Goal: Manage account settings

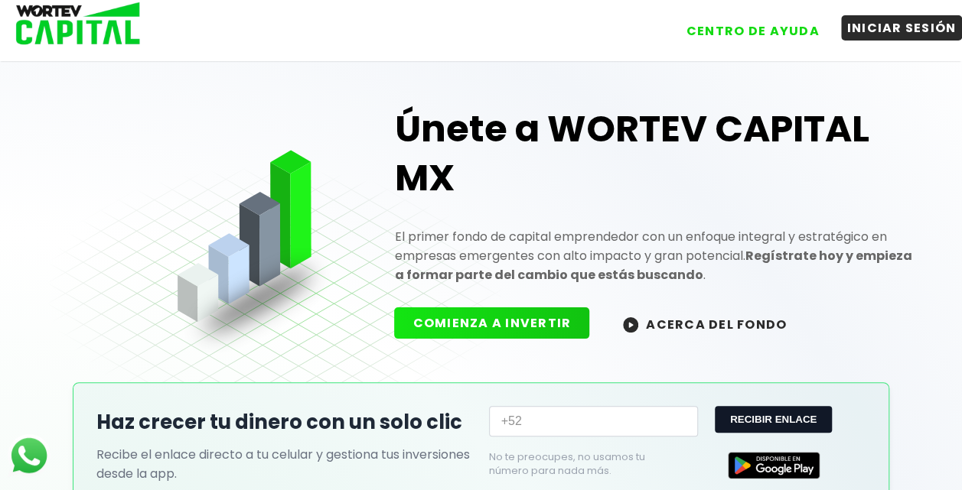
click at [895, 29] on button "INICIAR SESIÓN" at bounding box center [902, 27] width 122 height 25
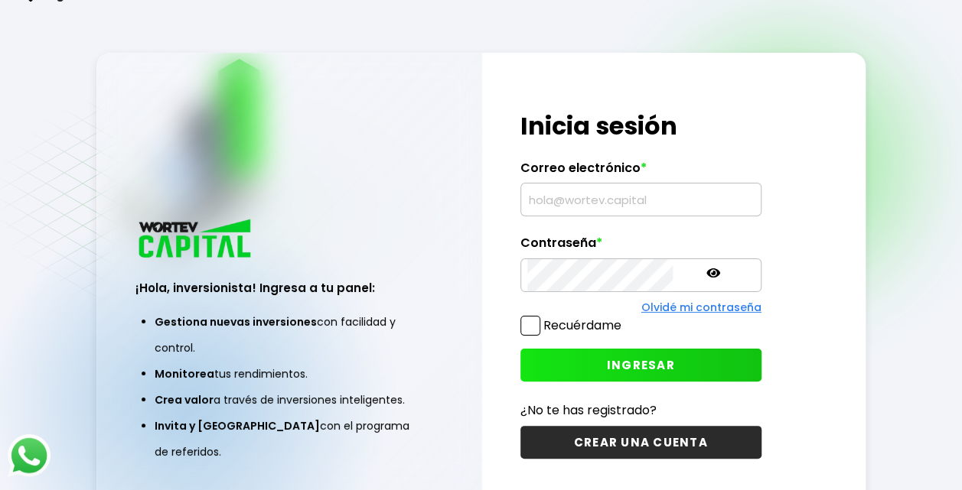
type input "[EMAIL_ADDRESS][DOMAIN_NAME]"
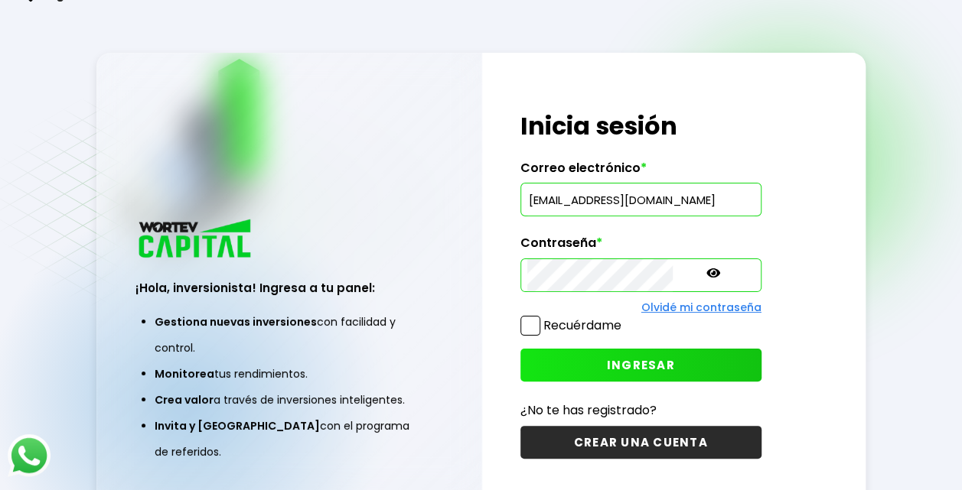
click at [540, 363] on button "INGRESAR" at bounding box center [640, 365] width 241 height 33
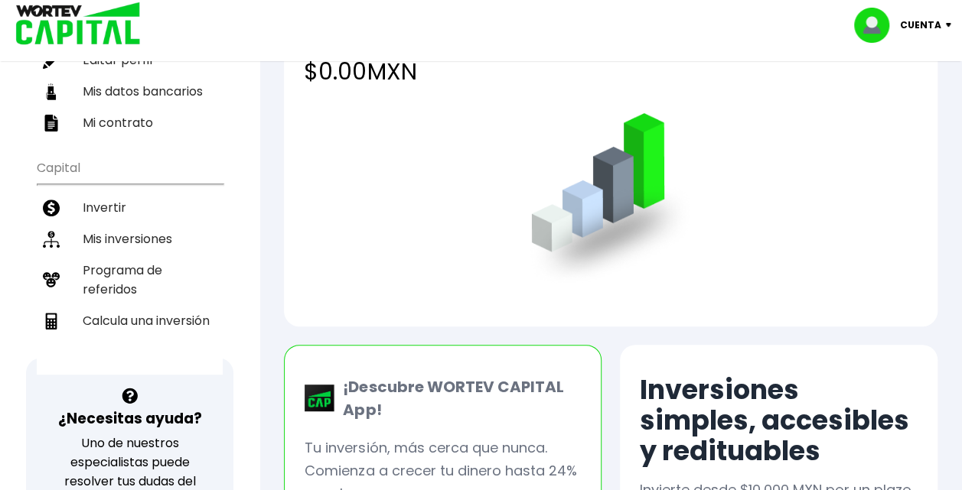
scroll to position [227, 0]
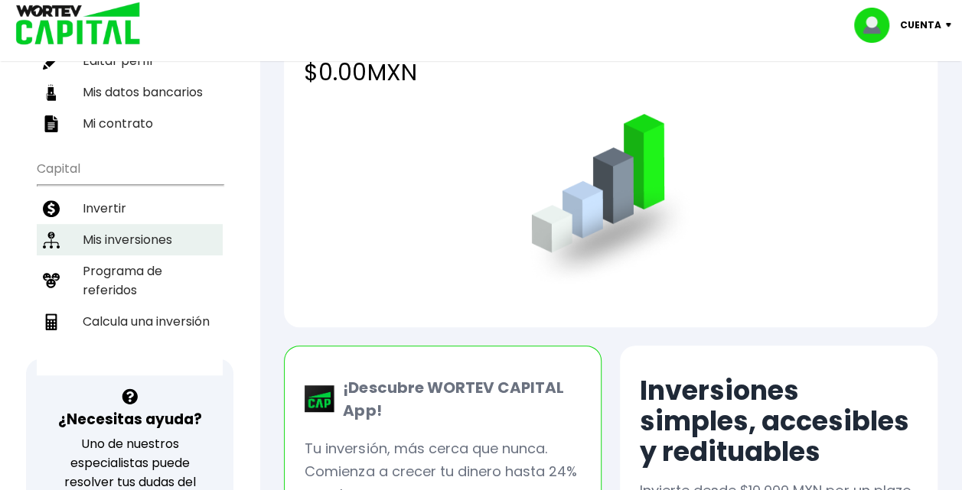
click at [140, 238] on li "Mis inversiones" at bounding box center [130, 239] width 186 height 31
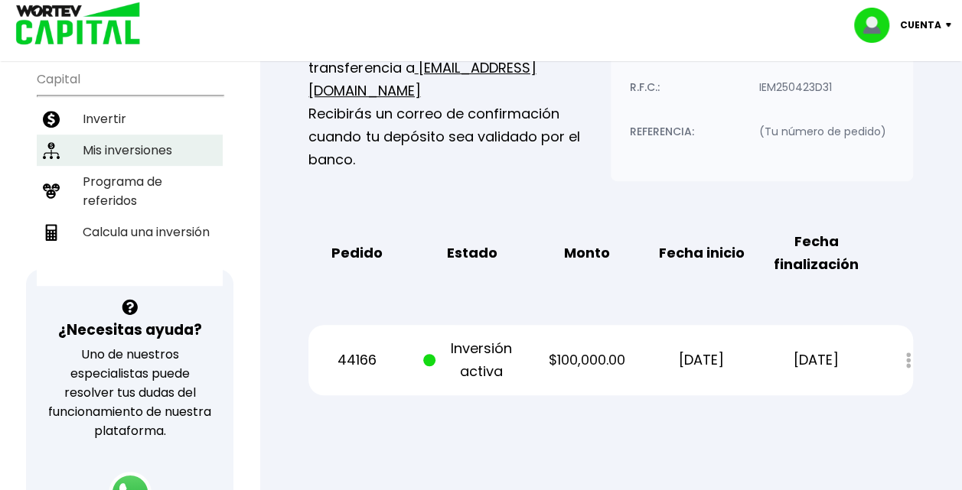
scroll to position [318, 0]
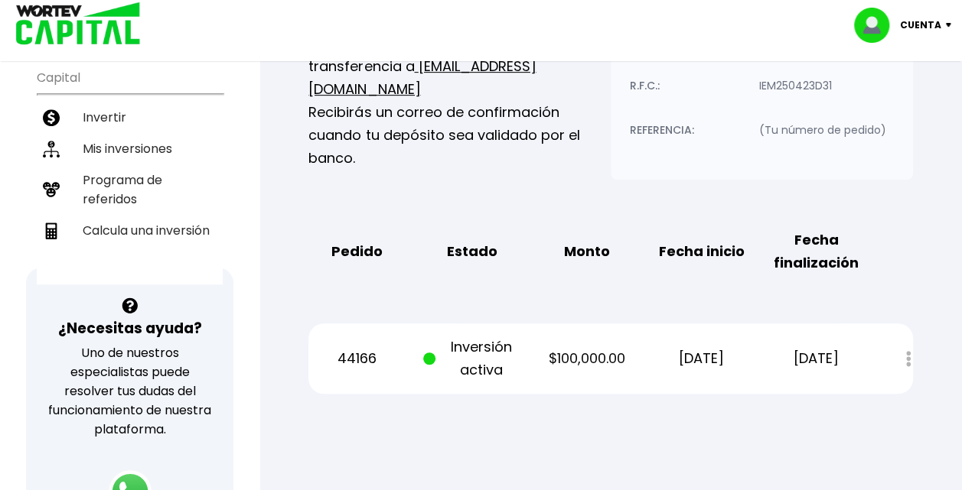
click at [492, 366] on p "Inversión activa" at bounding box center [471, 359] width 96 height 46
click at [434, 350] on span at bounding box center [432, 359] width 19 height 46
click at [366, 363] on p "44166" at bounding box center [356, 358] width 96 height 23
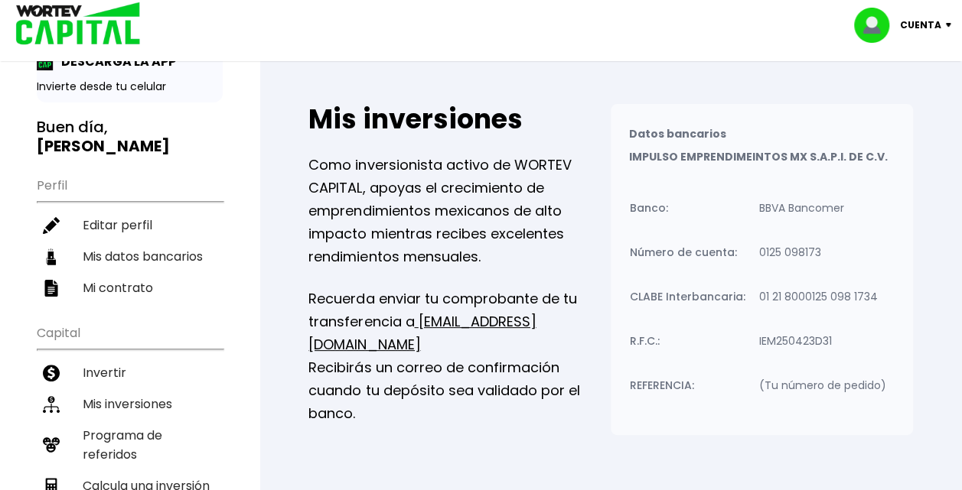
scroll to position [63, 0]
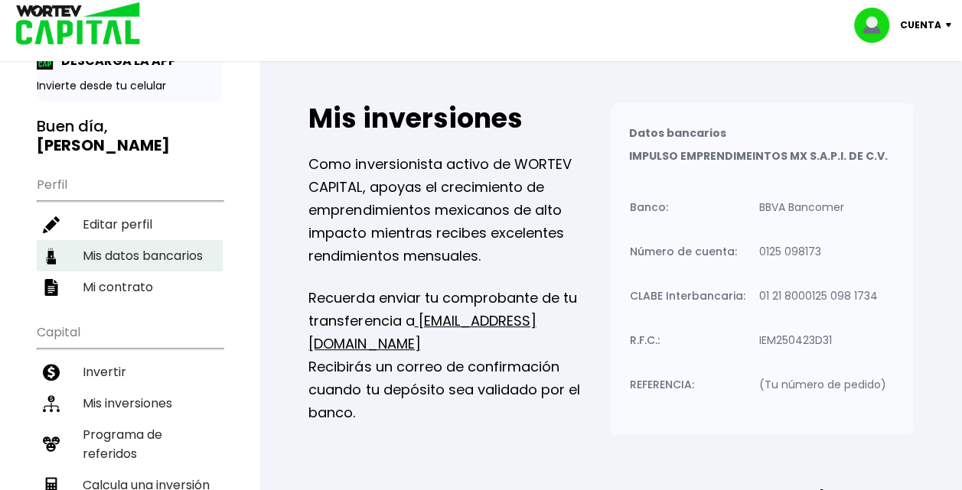
click at [126, 249] on li "Mis datos bancarios" at bounding box center [130, 255] width 186 height 31
select select "BBVA Bancomer"
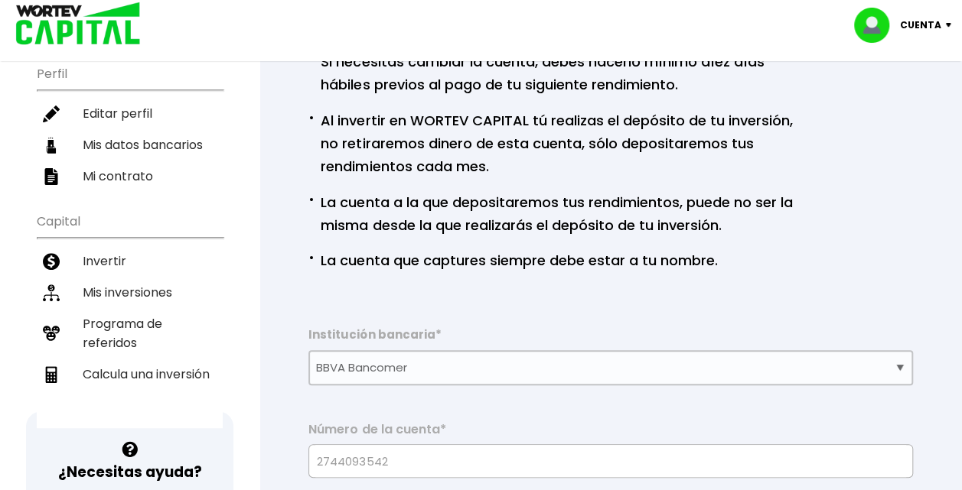
scroll to position [126, 0]
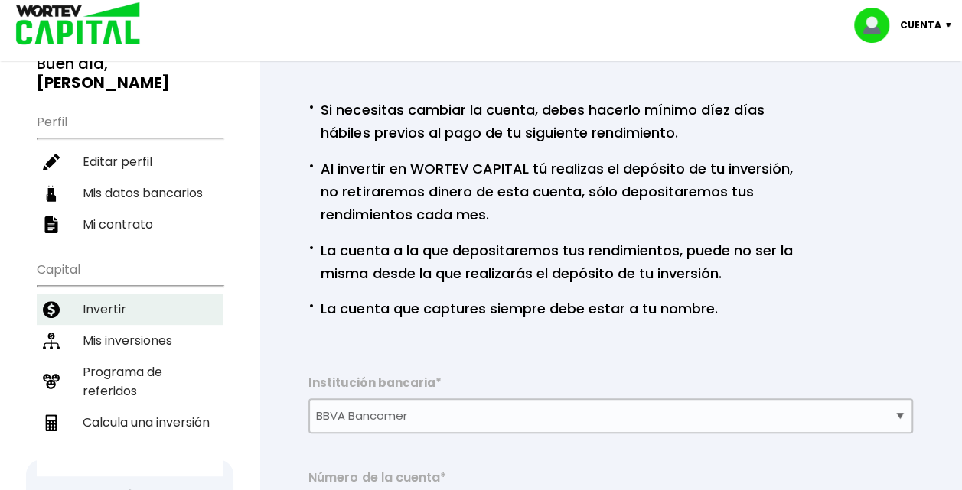
click at [110, 300] on li "Invertir" at bounding box center [130, 309] width 186 height 31
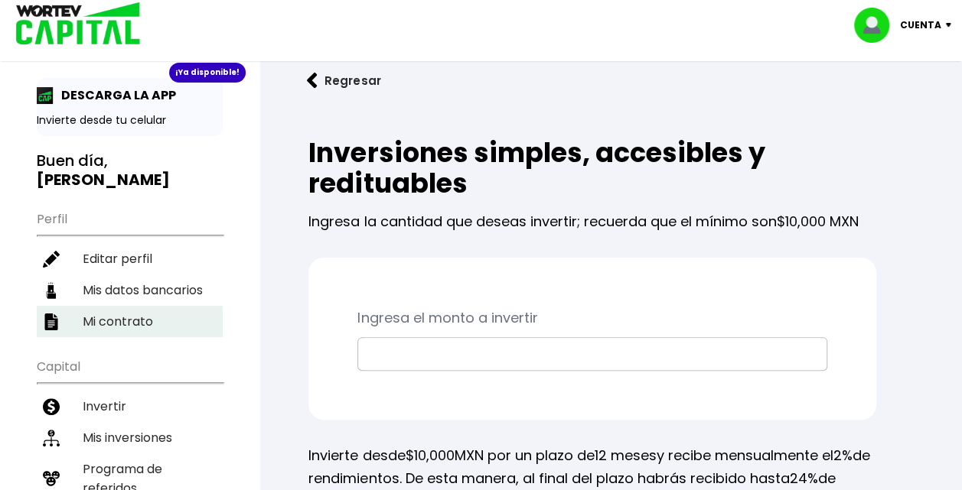
scroll to position [35, 0]
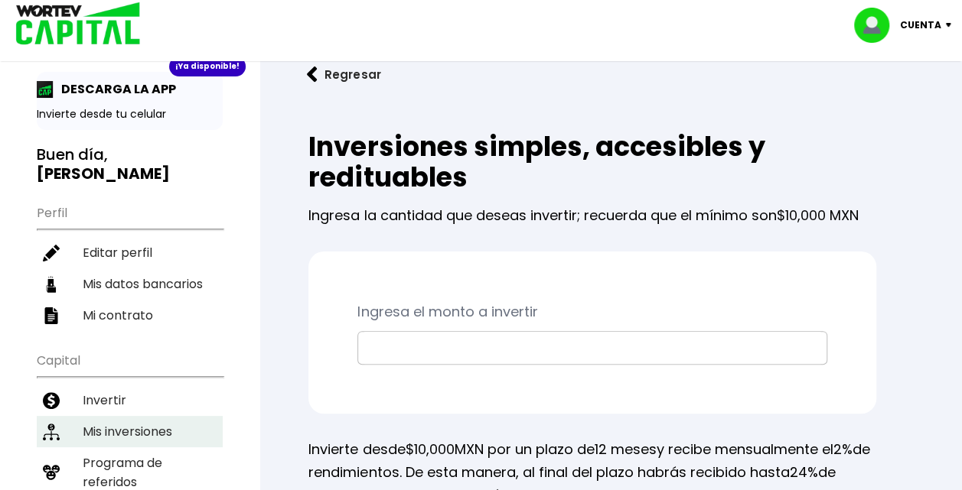
click at [124, 419] on li "Mis inversiones" at bounding box center [130, 431] width 186 height 31
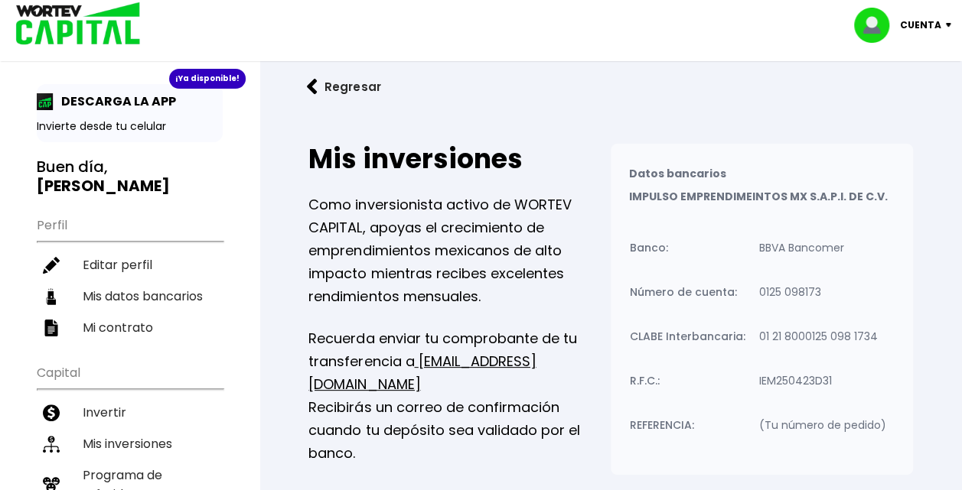
scroll to position [21, 0]
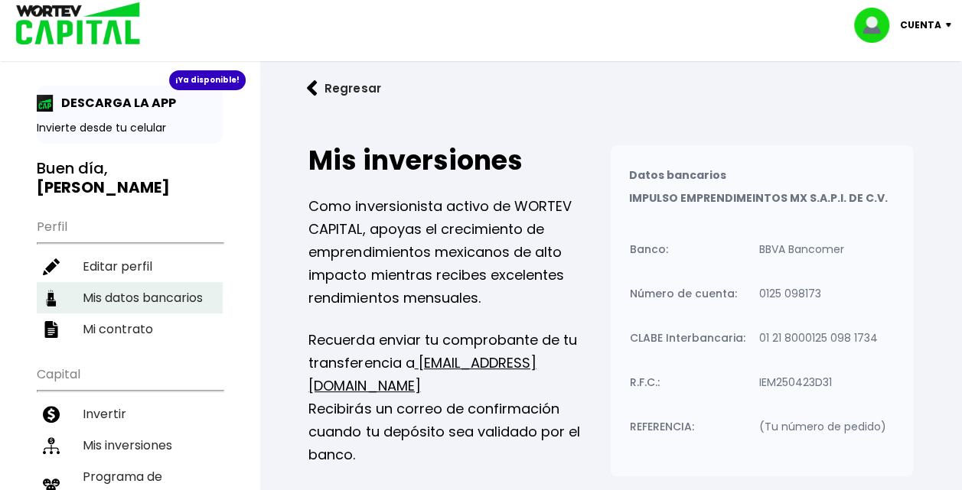
click at [209, 300] on li "Mis datos bancarios" at bounding box center [130, 297] width 186 height 31
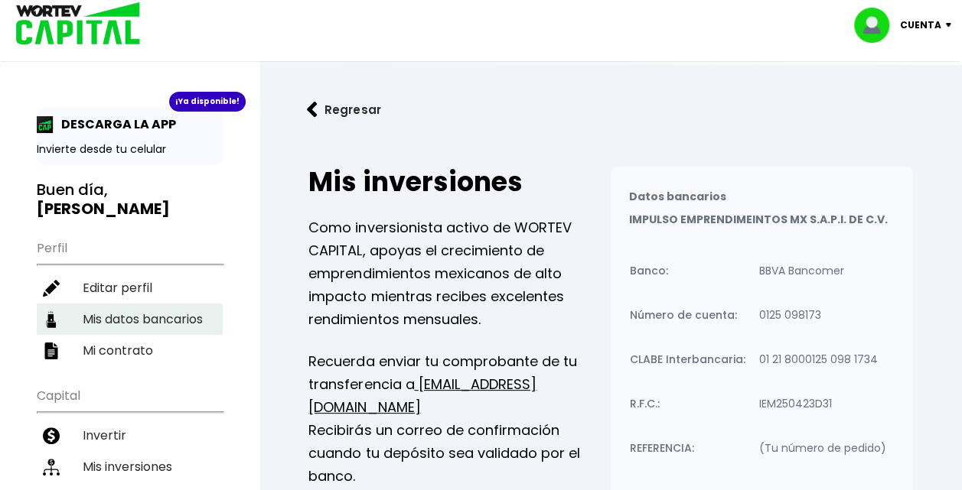
select select "BBVA Bancomer"
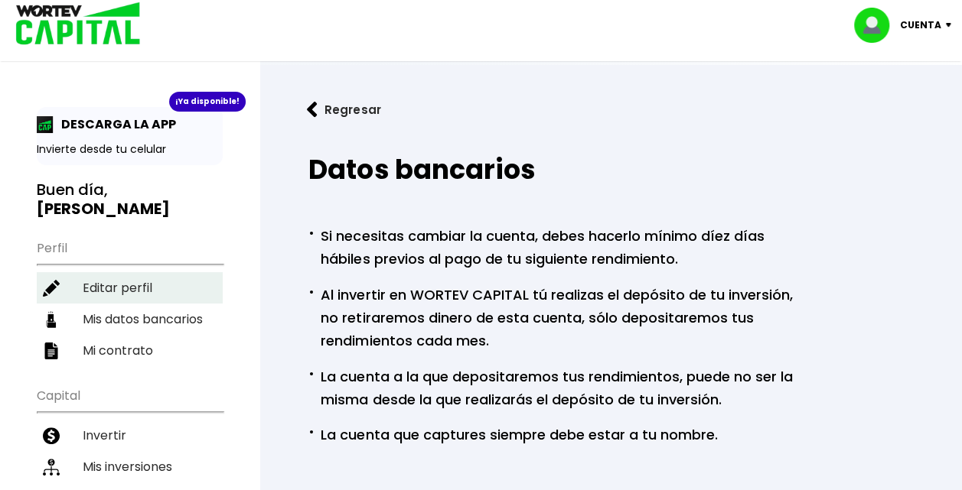
click at [201, 298] on li "Editar perfil" at bounding box center [130, 287] width 186 height 31
select select "Hombre"
select select "Licenciatura"
select select "MO"
select select "BBVA Bancomer"
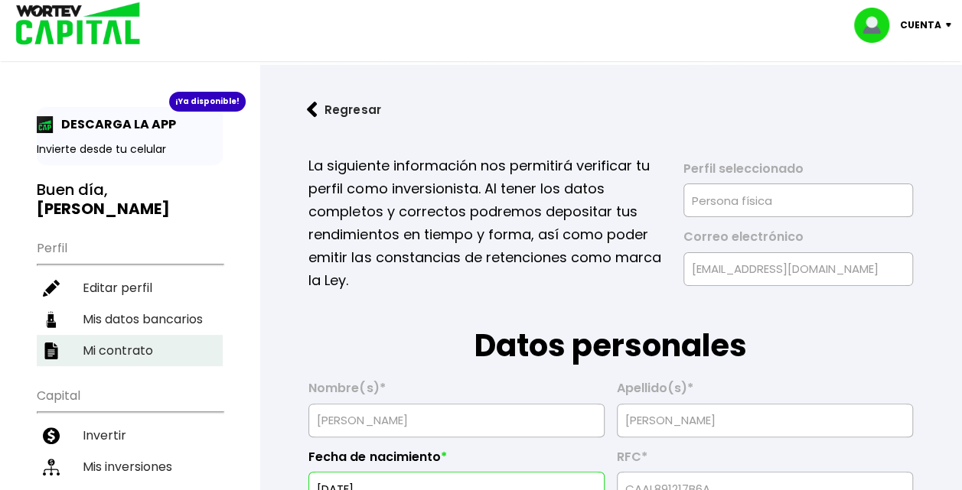
click at [119, 352] on li "Mi contrato" at bounding box center [130, 350] width 186 height 31
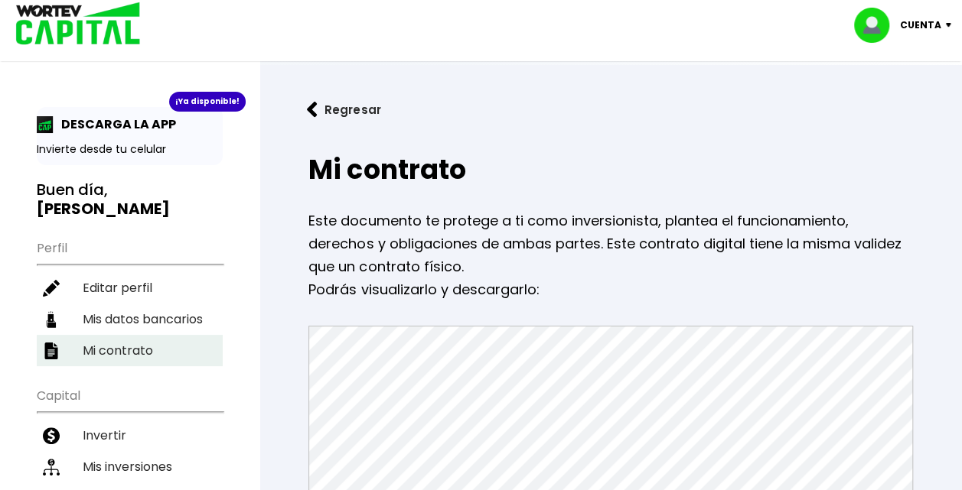
click at [122, 347] on li "Mi contrato" at bounding box center [130, 350] width 186 height 31
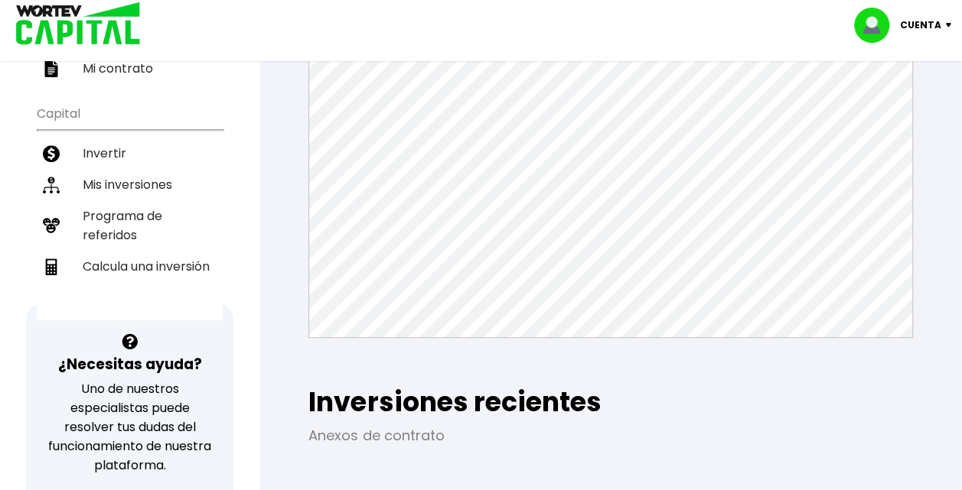
scroll to position [285, 0]
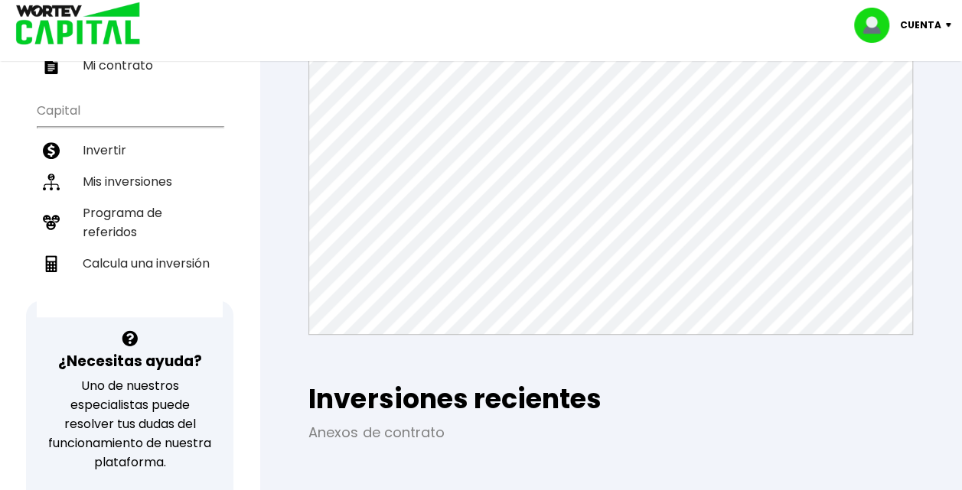
click at [919, 36] on p "Cuenta" at bounding box center [920, 25] width 41 height 23
click at [900, 95] on li "Cerrar sesión" at bounding box center [904, 101] width 122 height 31
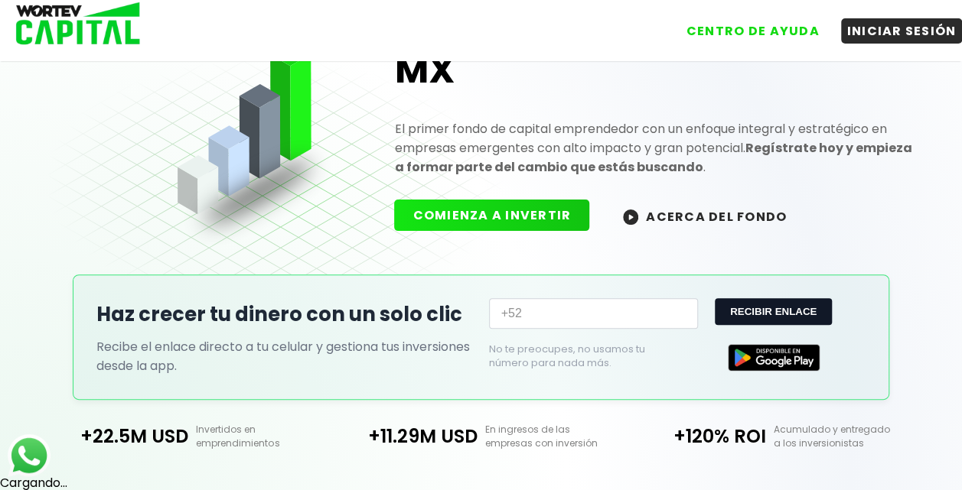
scroll to position [285, 0]
